Goal: Information Seeking & Learning: Learn about a topic

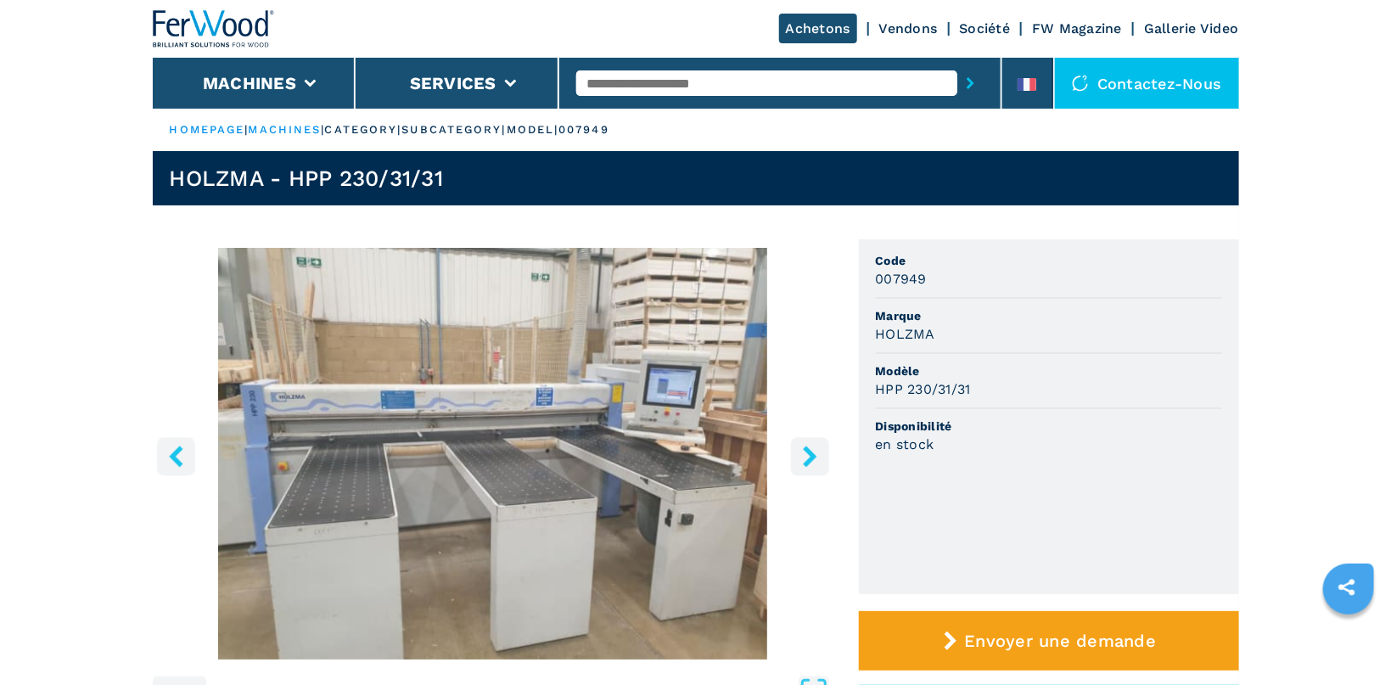
click at [803, 459] on icon "right-button" at bounding box center [809, 455] width 21 height 21
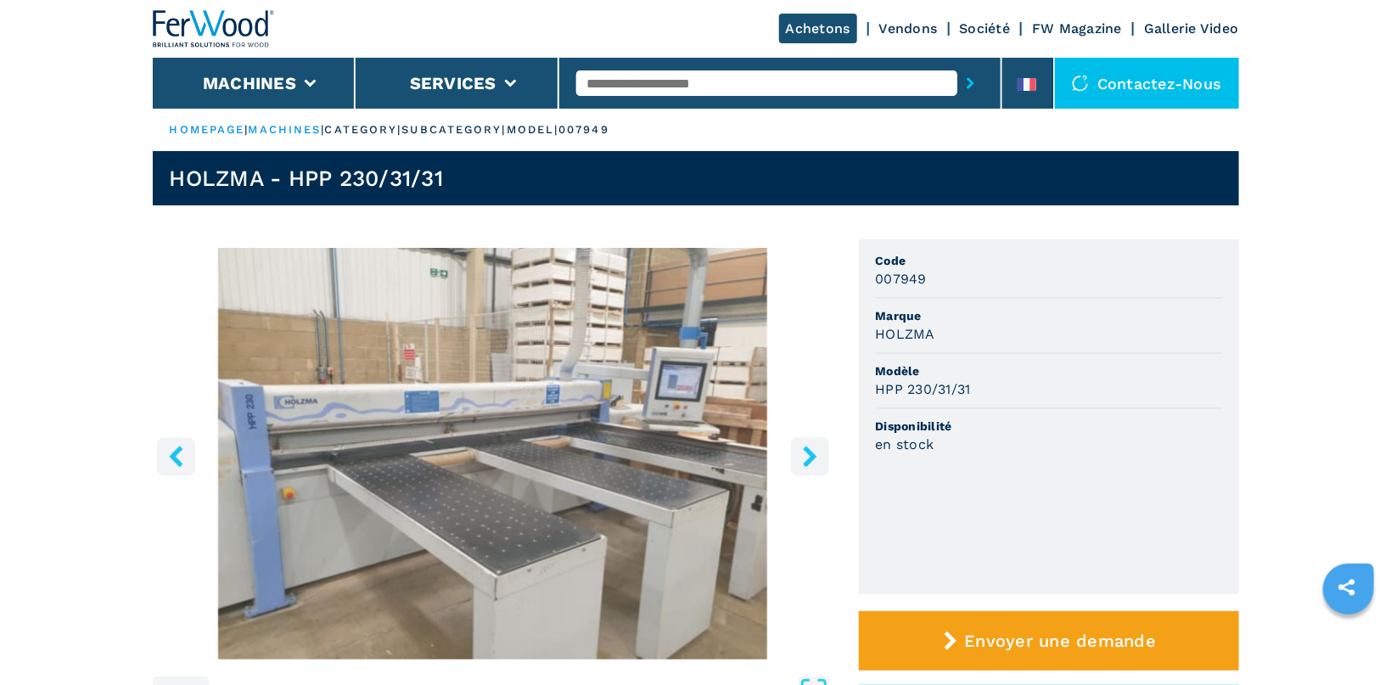
click at [803, 459] on icon "right-button" at bounding box center [809, 455] width 21 height 21
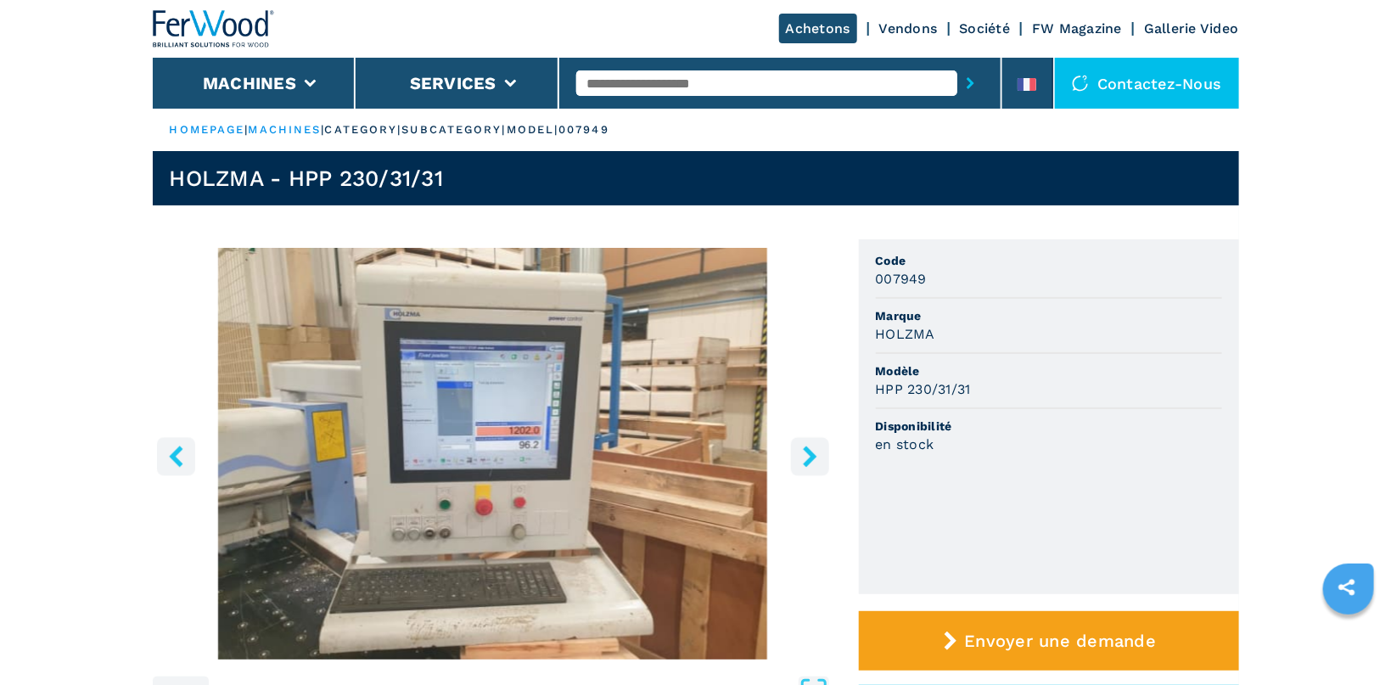
click at [803, 459] on icon "right-button" at bounding box center [809, 455] width 21 height 21
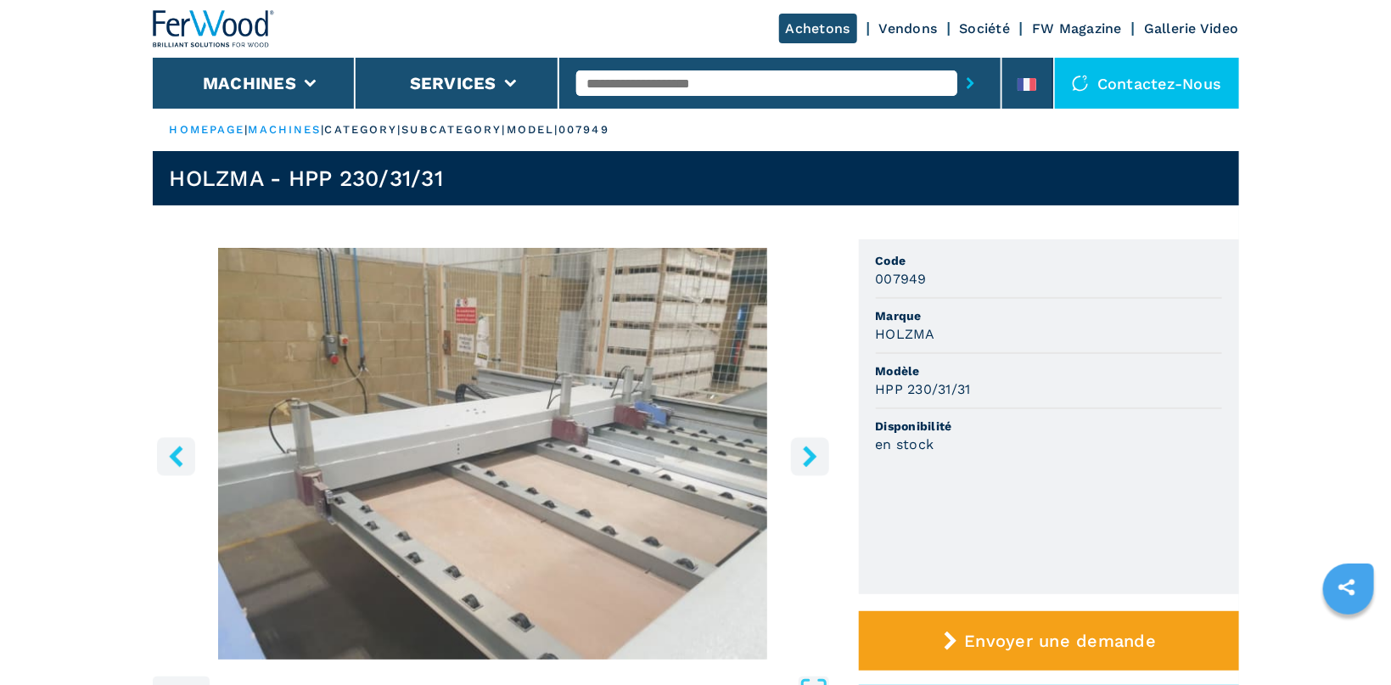
click at [195, 125] on link "HOMEPAGE" at bounding box center [208, 129] width 76 height 13
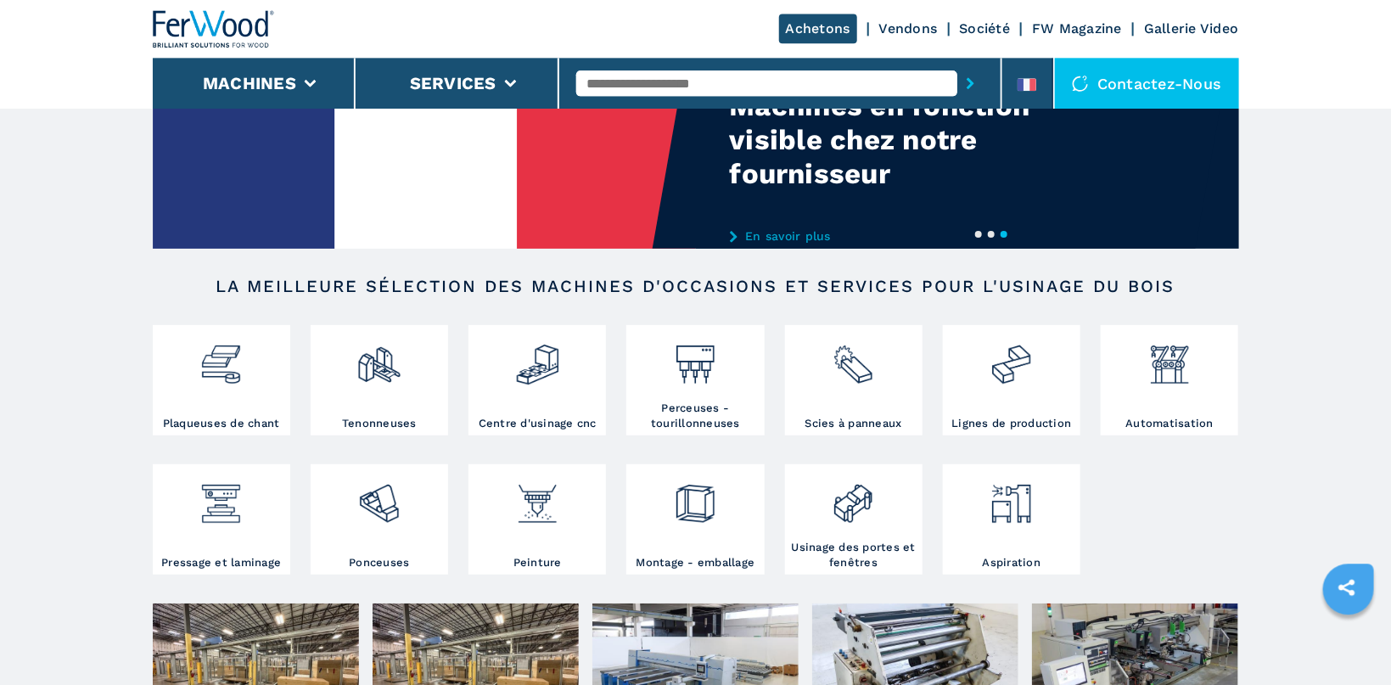
scroll to position [270, 0]
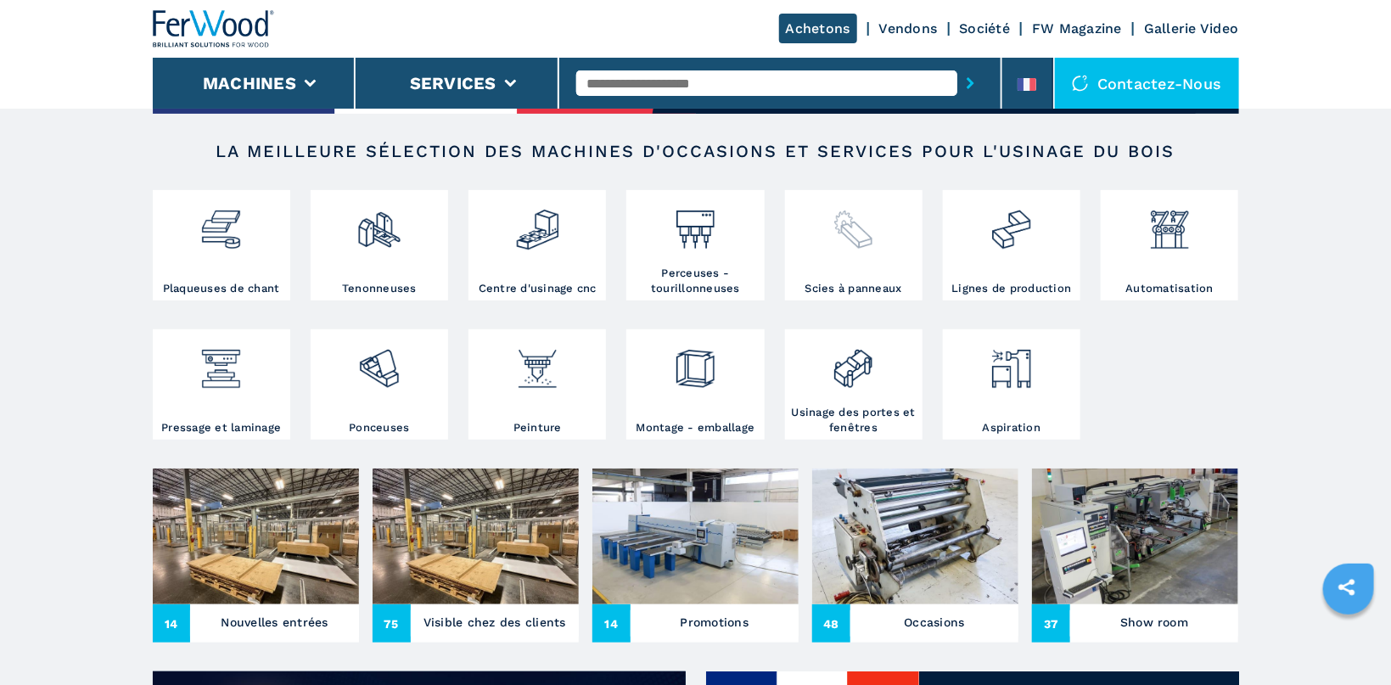
click at [835, 260] on div at bounding box center [853, 237] width 129 height 87
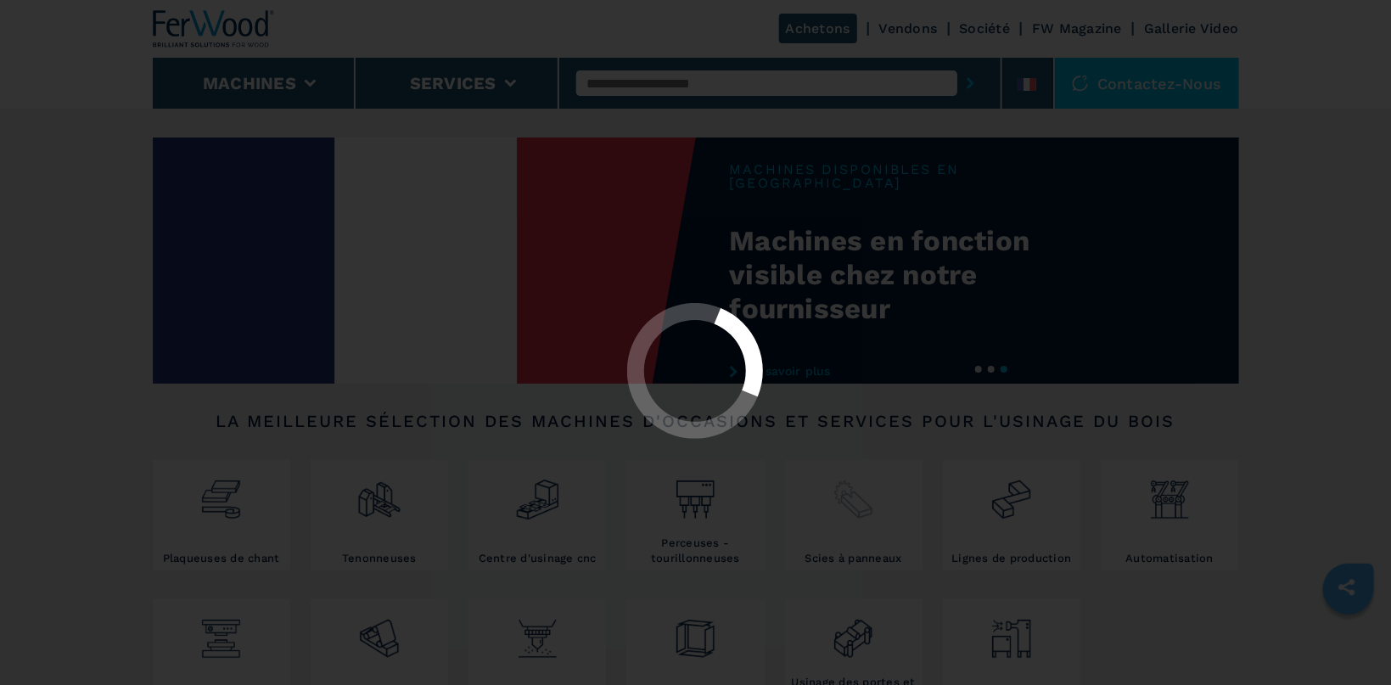
select select "**********"
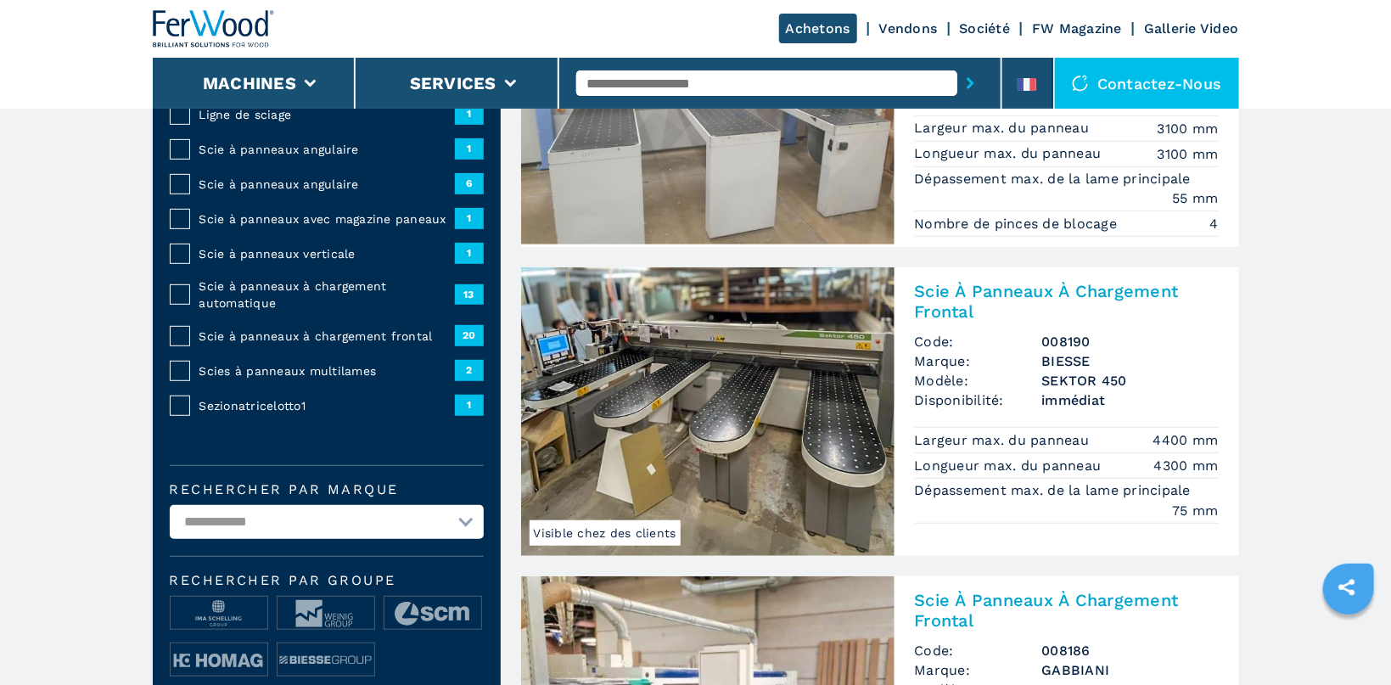
scroll to position [450, 0]
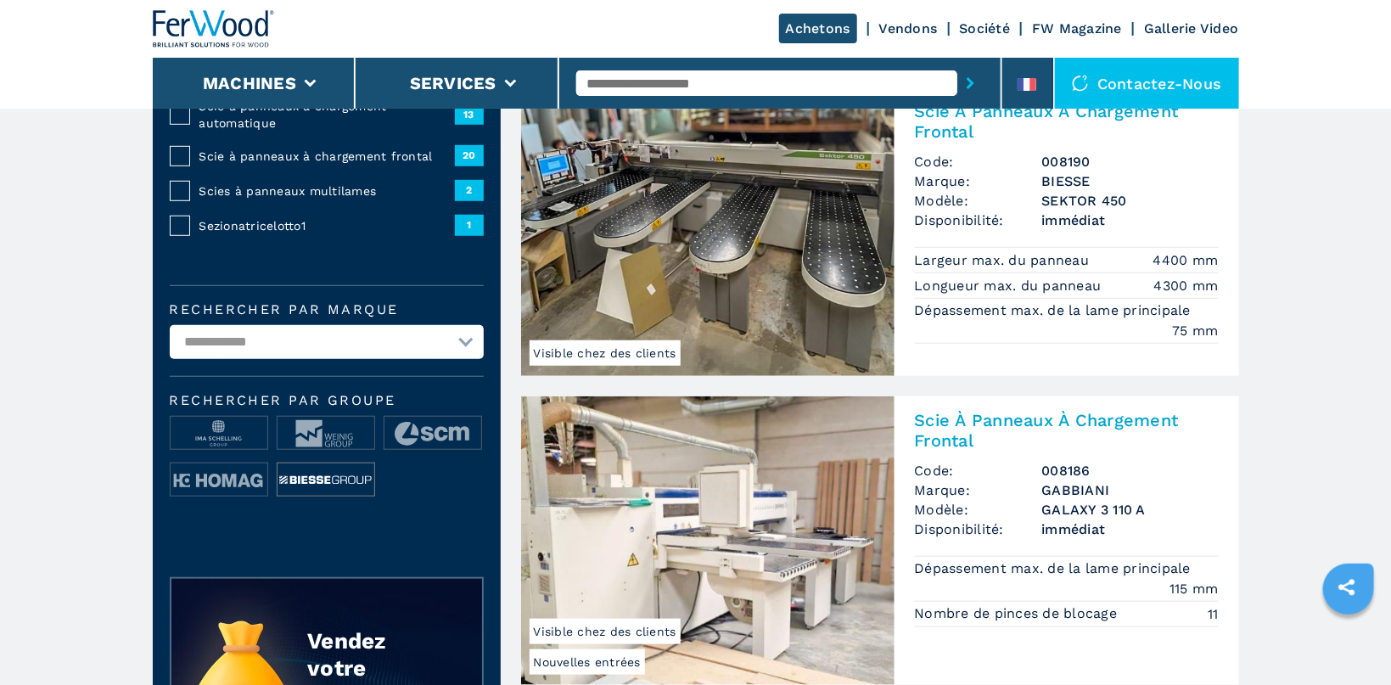
click at [311, 473] on img at bounding box center [325, 480] width 97 height 34
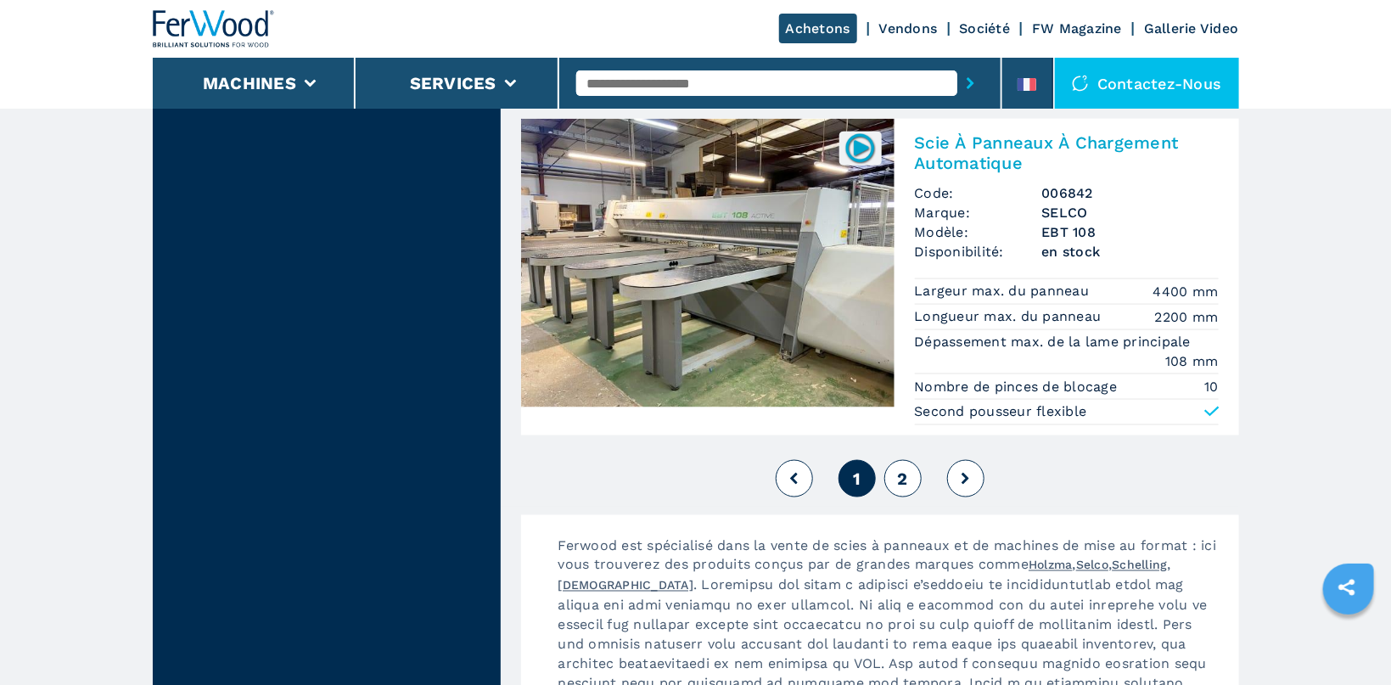
scroll to position [4047, 0]
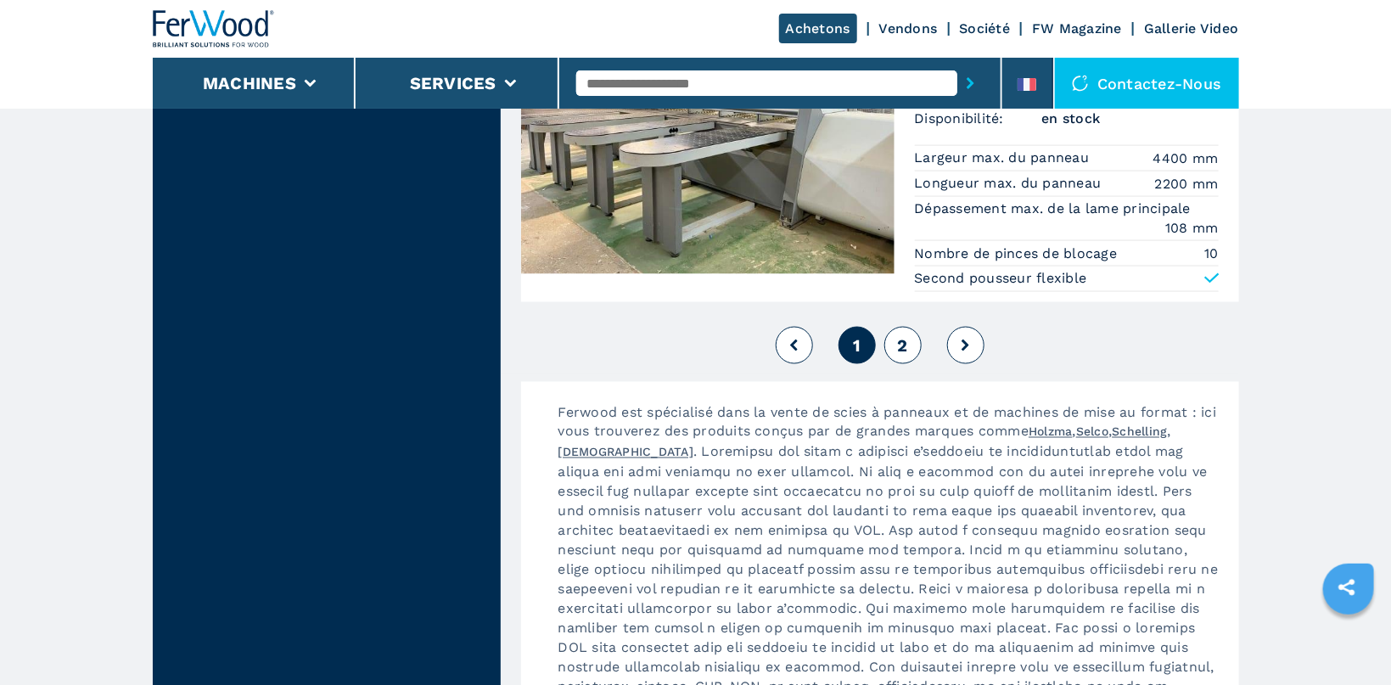
click at [887, 338] on button "2" at bounding box center [902, 345] width 37 height 37
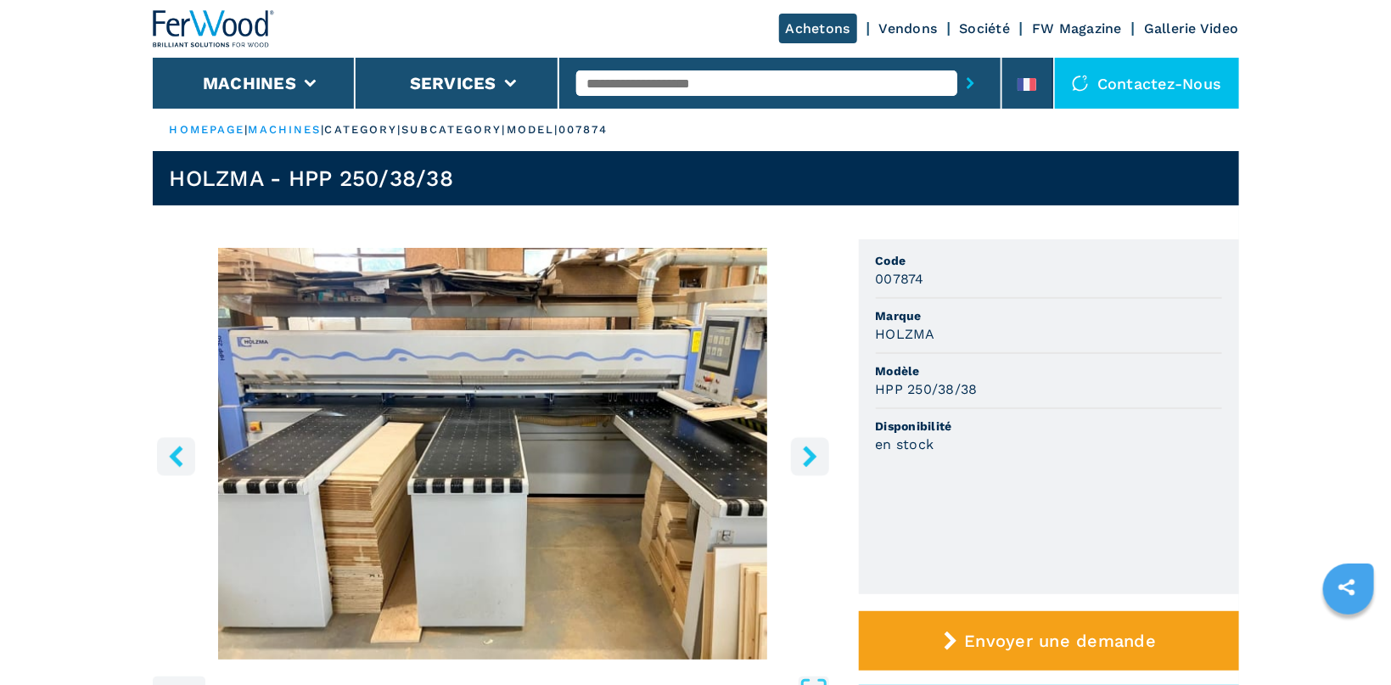
click at [806, 454] on icon "right-button" at bounding box center [809, 455] width 21 height 21
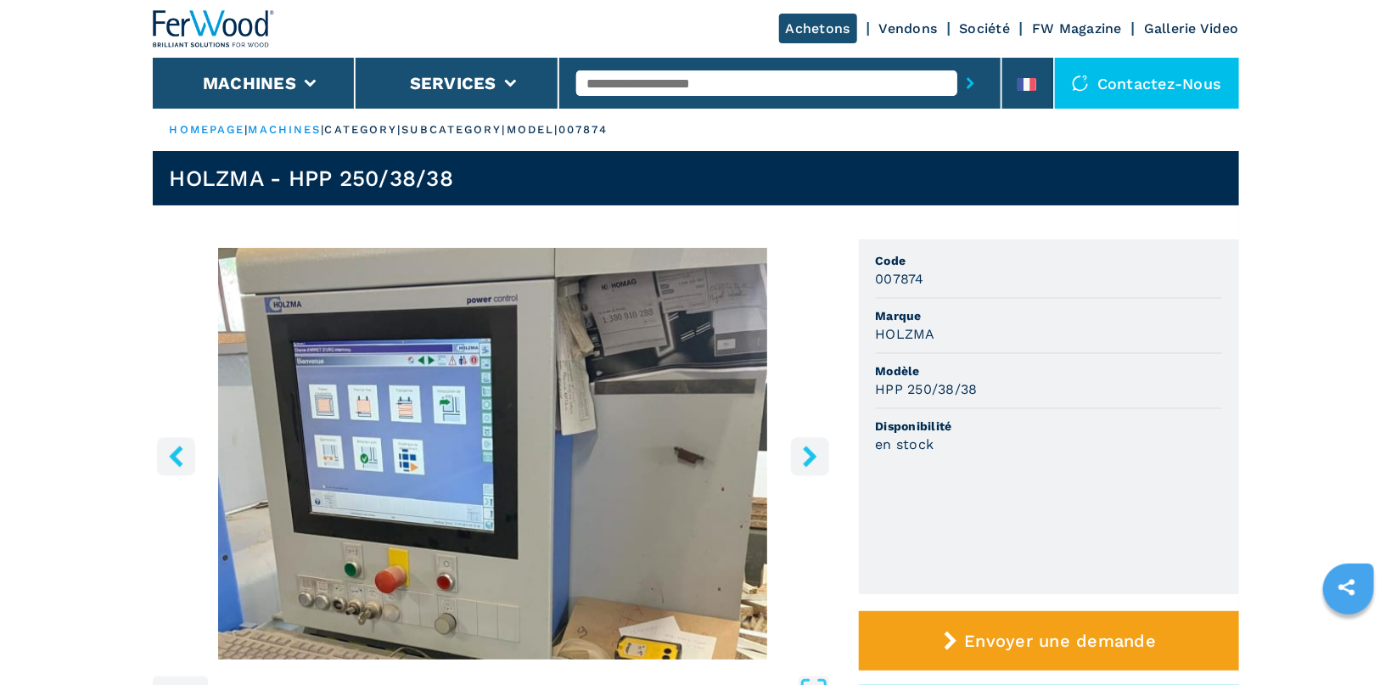
click at [806, 454] on icon "right-button" at bounding box center [809, 455] width 21 height 21
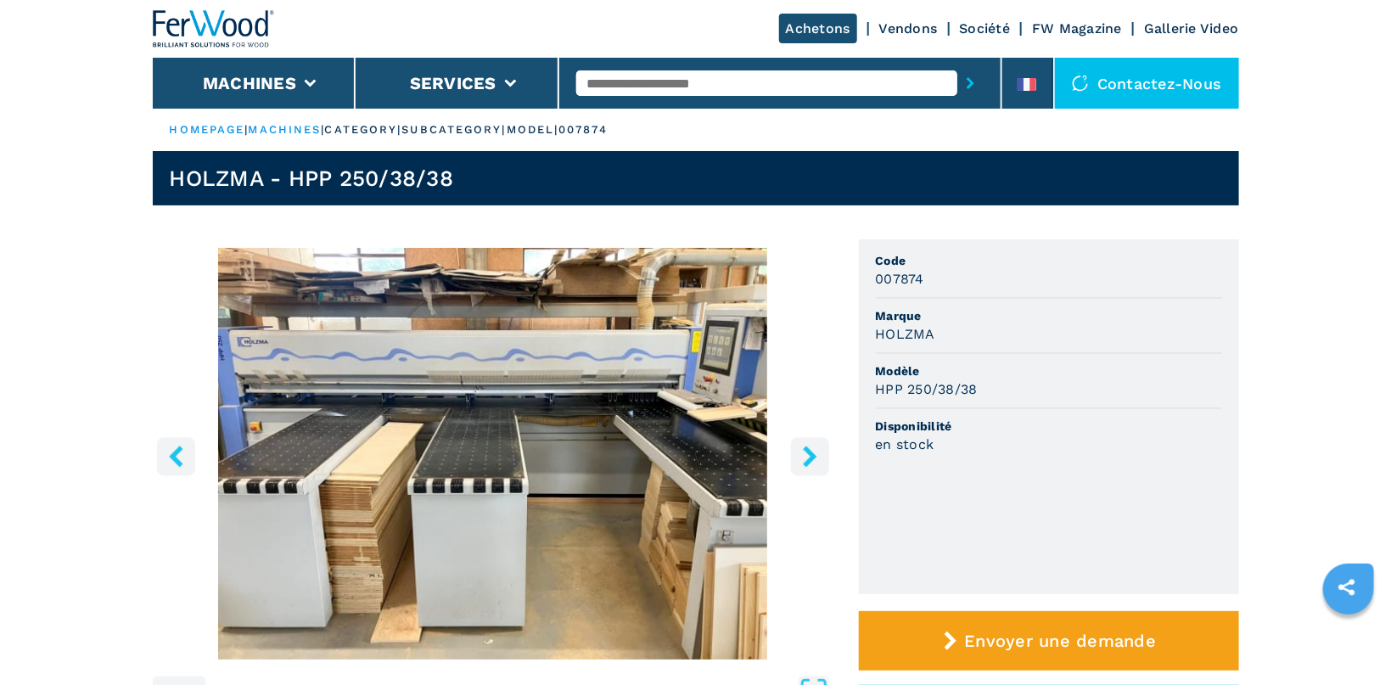
click at [806, 454] on icon "right-button" at bounding box center [809, 455] width 21 height 21
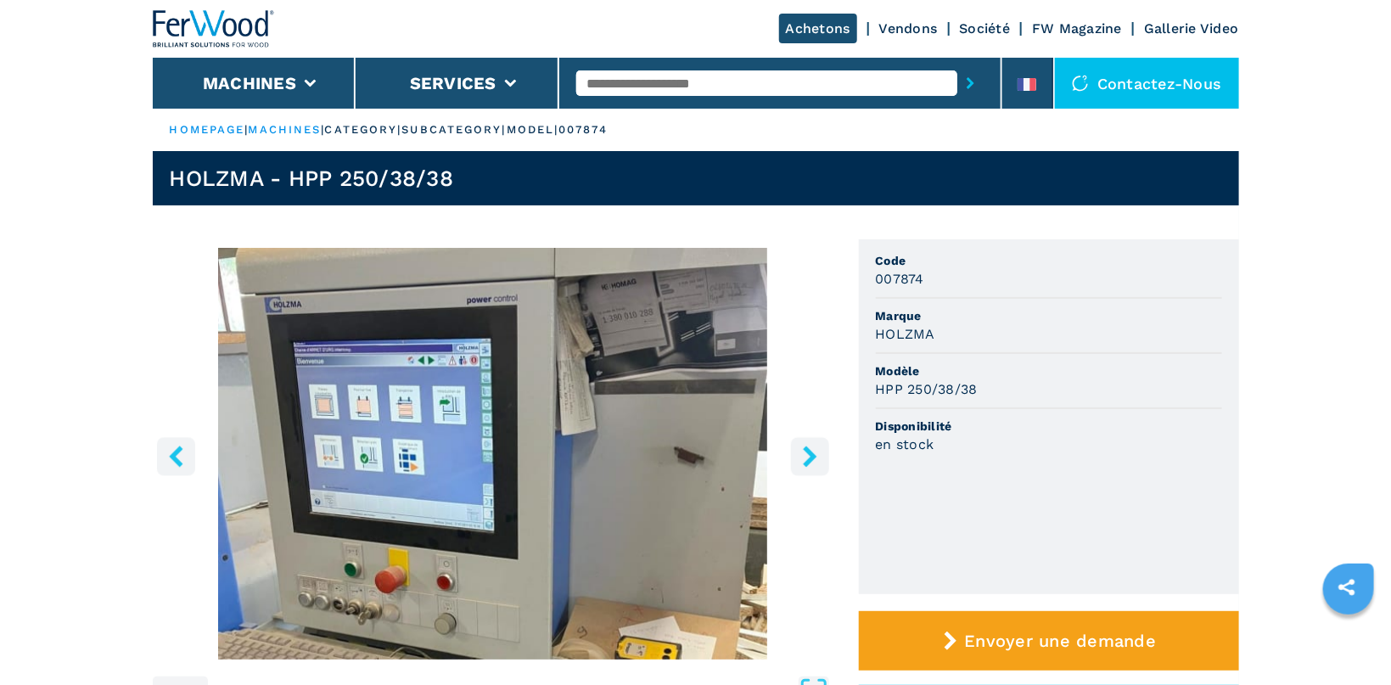
click at [806, 454] on icon "right-button" at bounding box center [809, 455] width 21 height 21
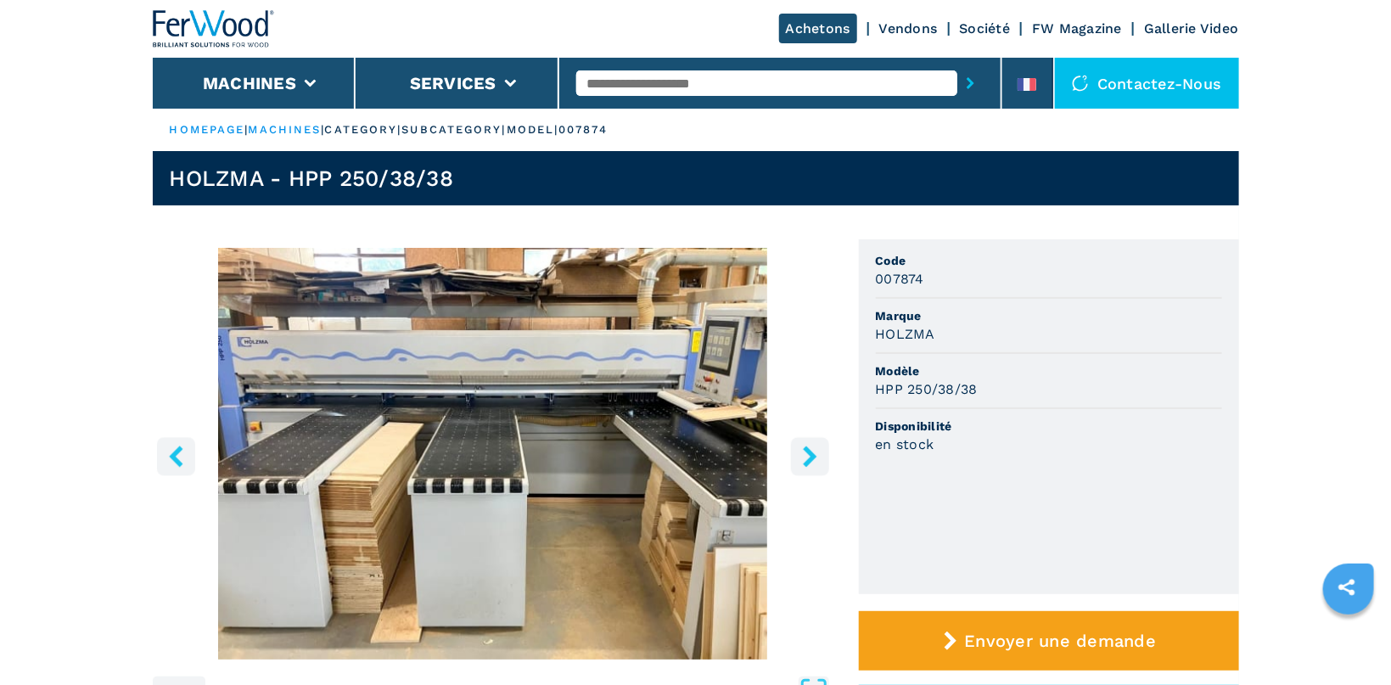
click at [806, 454] on icon "right-button" at bounding box center [809, 455] width 21 height 21
